Goal: Check status: Check status

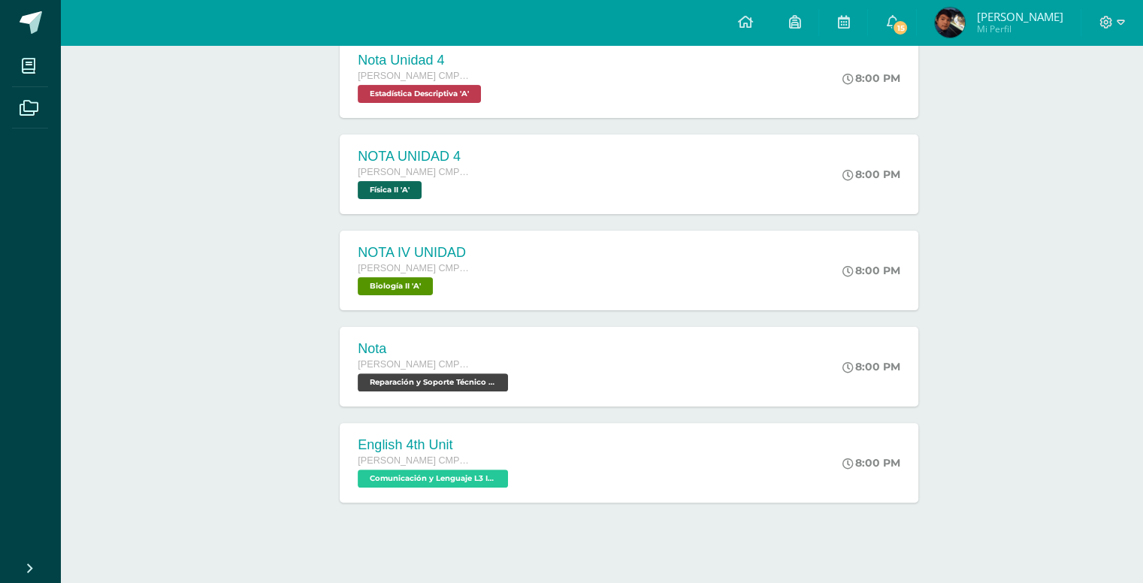
scroll to position [368, 0]
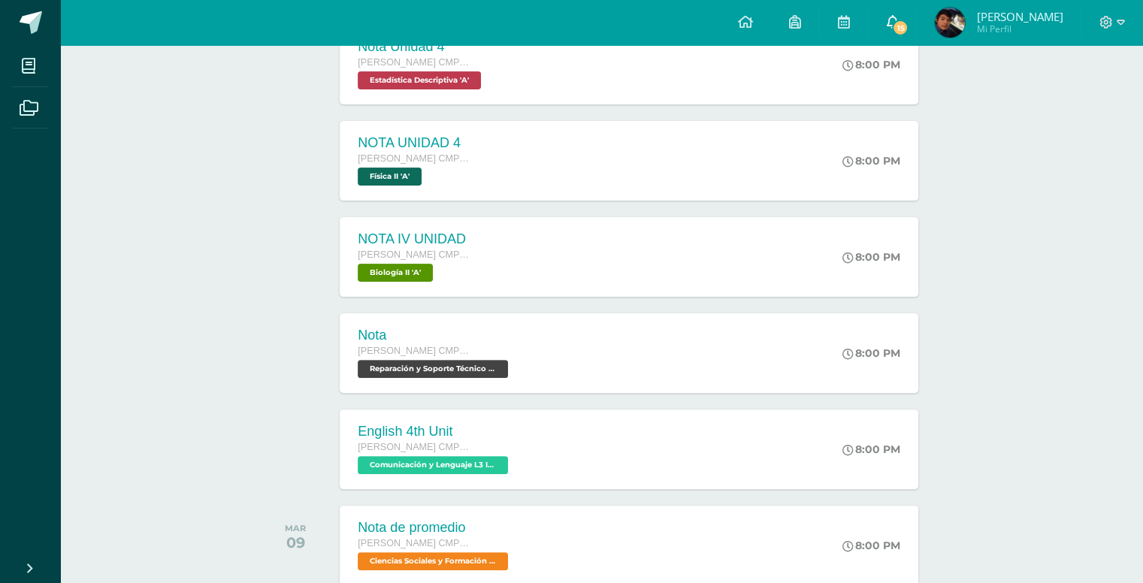
click at [896, 17] on icon at bounding box center [892, 22] width 12 height 14
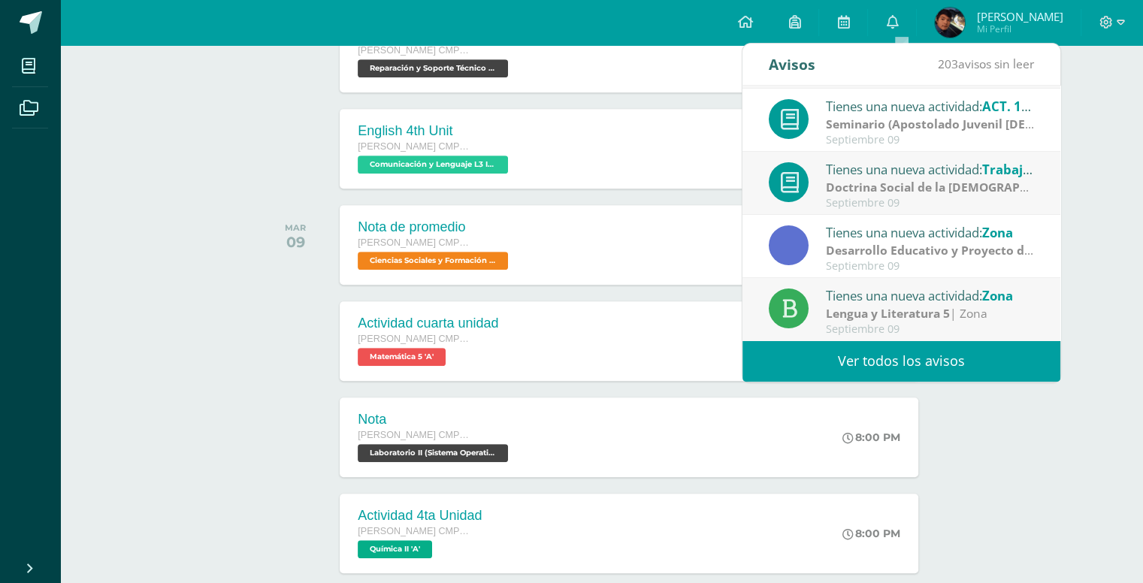
scroll to position [946, 0]
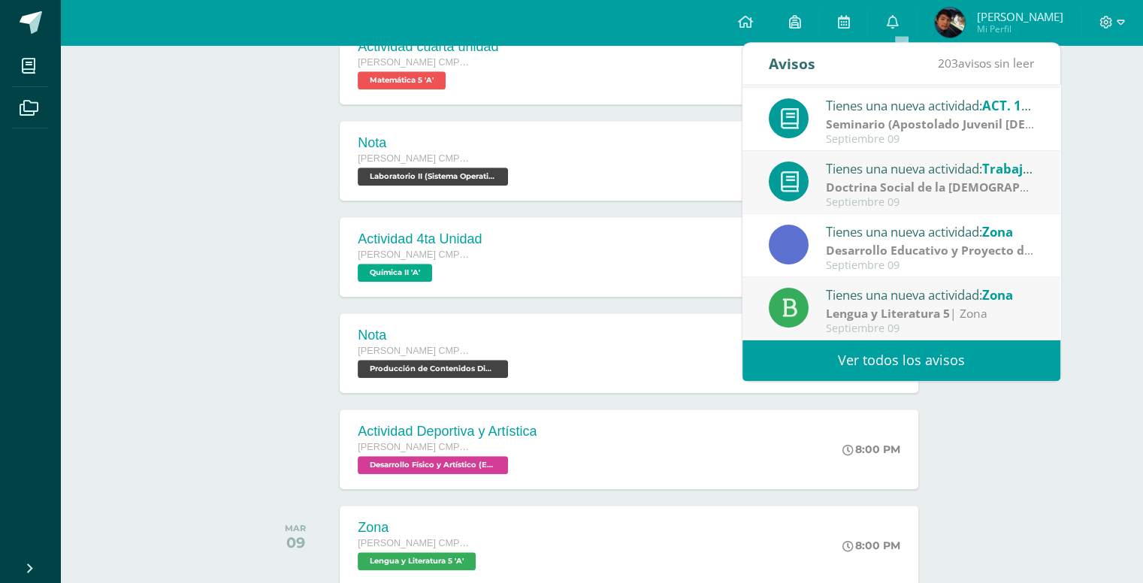
click at [276, 378] on div at bounding box center [300, 353] width 76 height 80
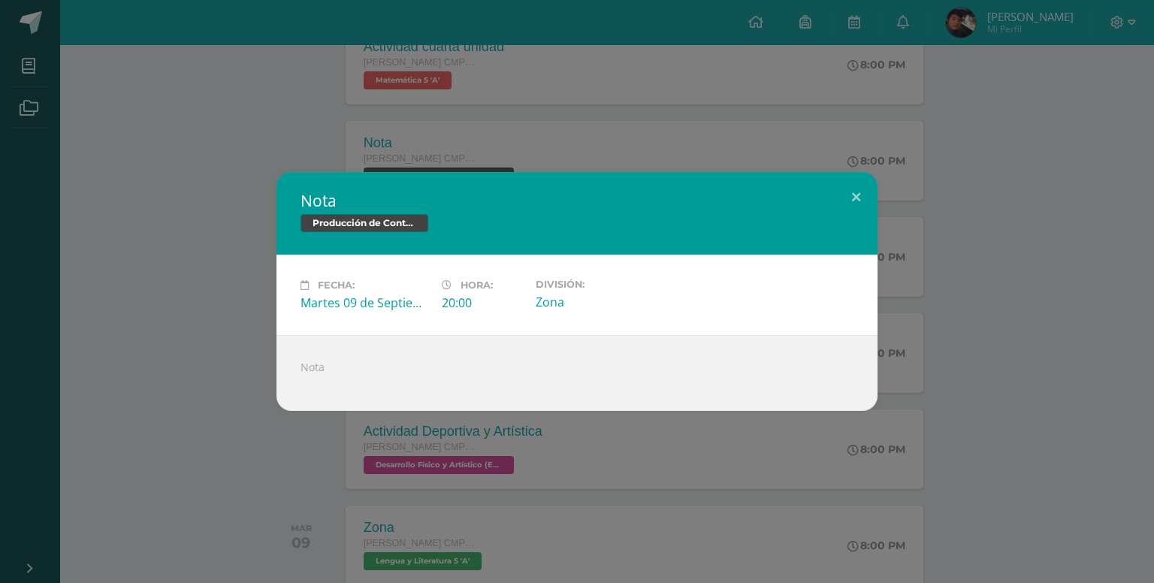
click at [1074, 43] on div "Nota Producción de Contenidos Digitales Fecha: [DATE] Hora: 20:00 División:" at bounding box center [577, 291] width 1154 height 583
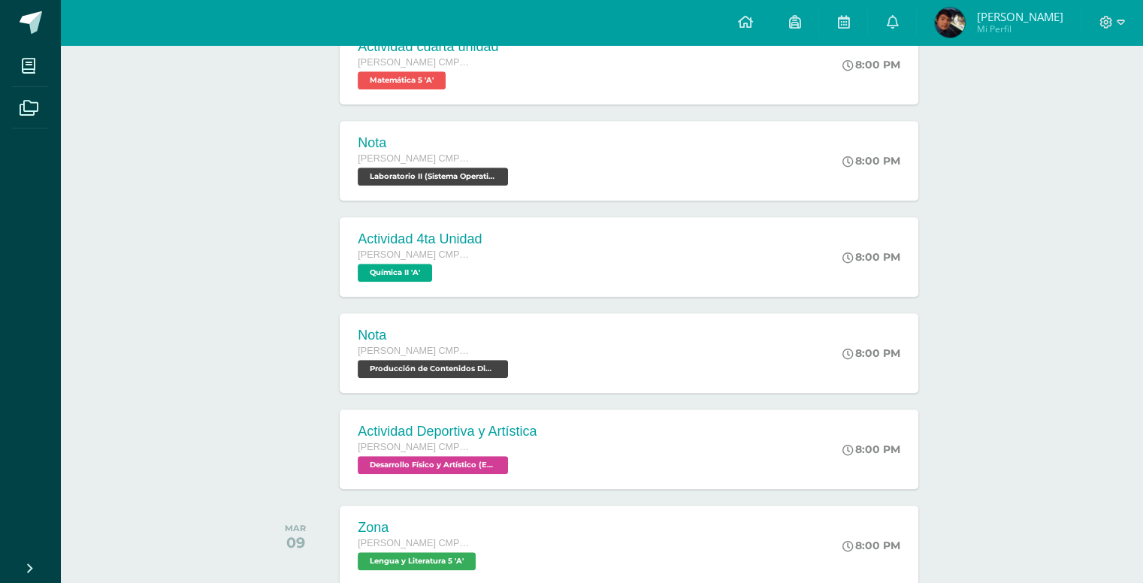
click at [1042, 15] on span "[PERSON_NAME]" at bounding box center [1019, 16] width 86 height 15
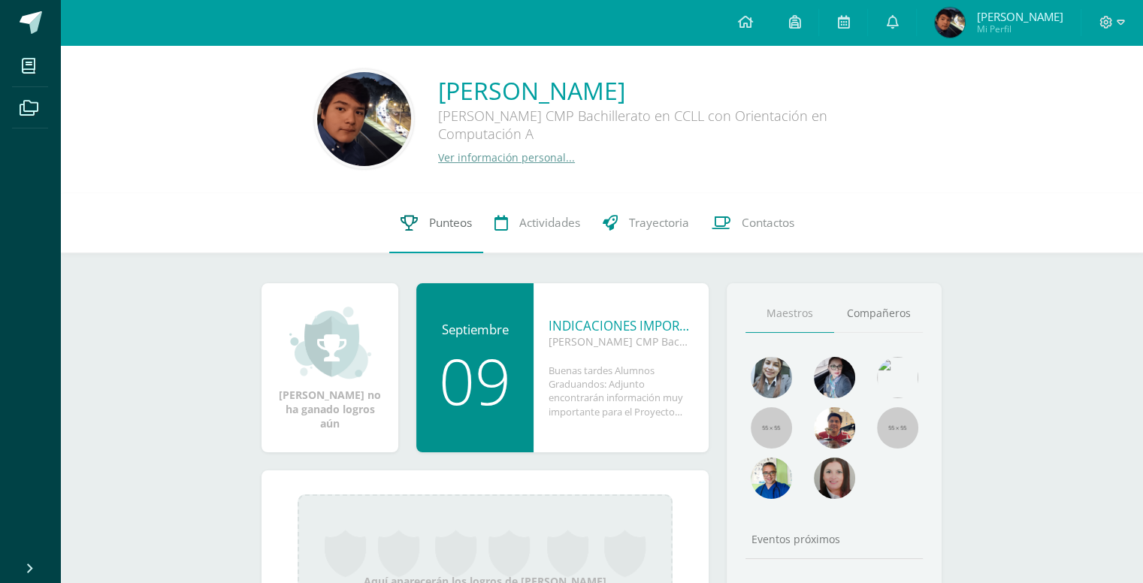
click at [440, 230] on span "Punteos" at bounding box center [450, 223] width 43 height 16
